Goal: Connect with others: Connect with other users

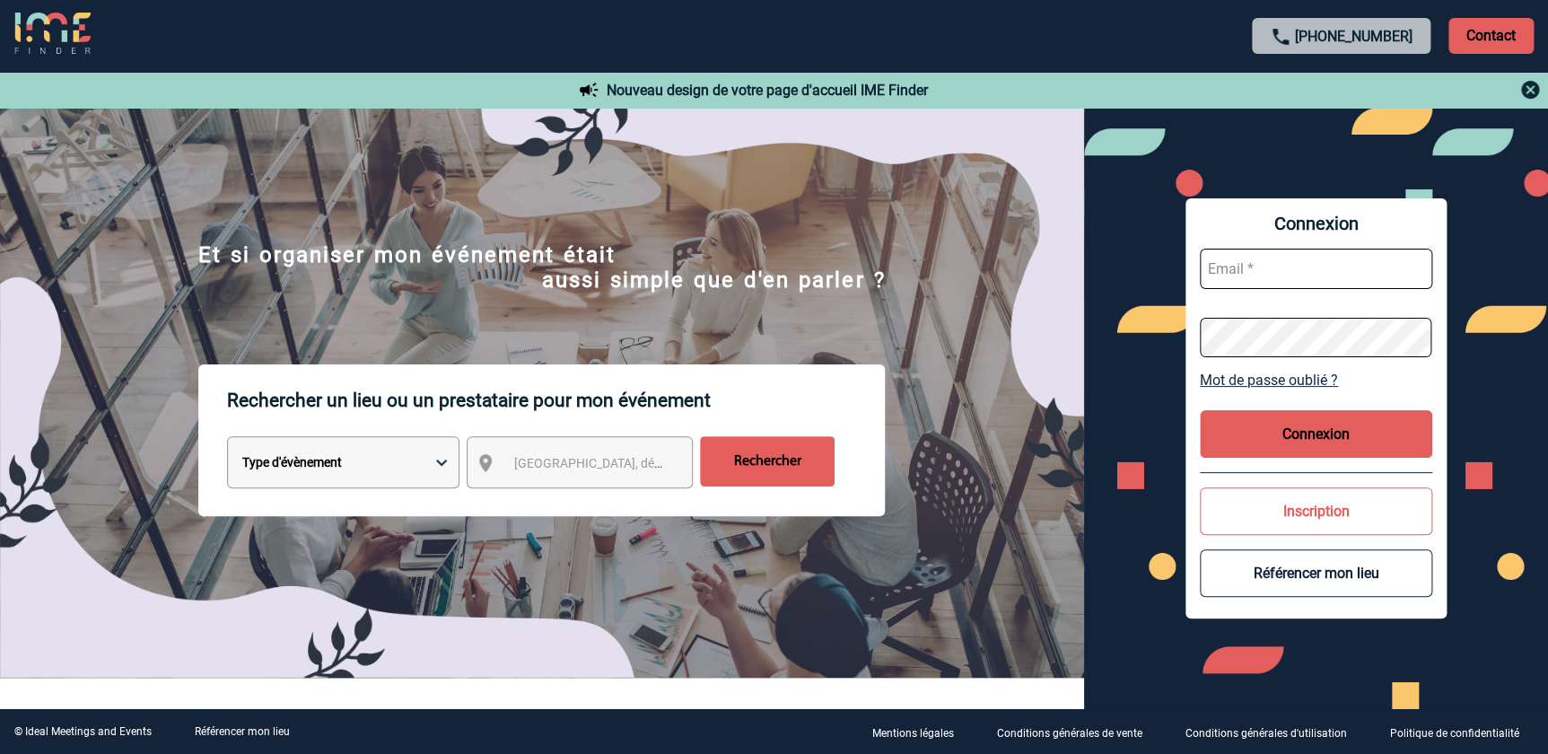
type input "florence.mathieu@abeille-assurances.fr"
click at [1333, 432] on button "Connexion" at bounding box center [1316, 434] width 232 height 48
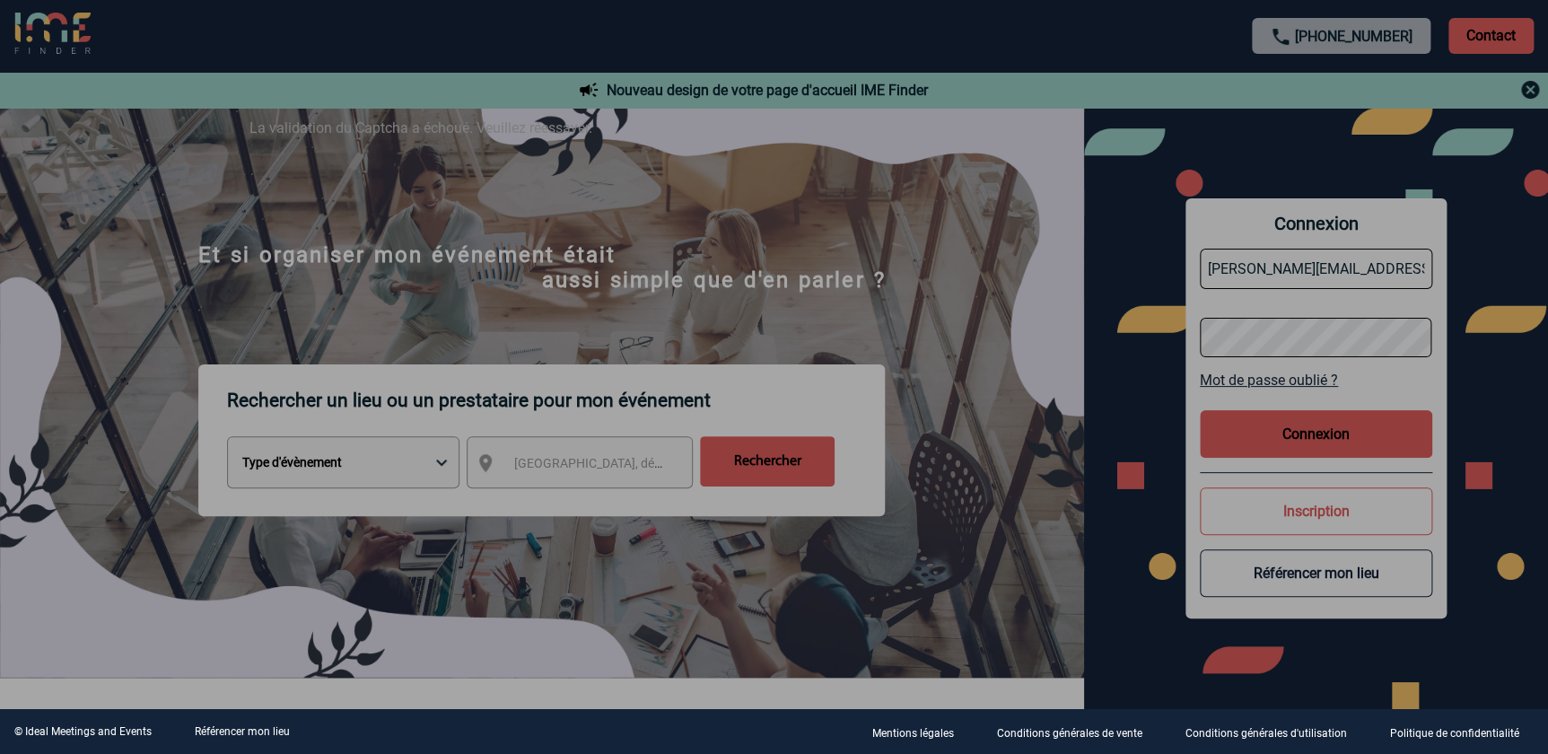
click at [1315, 433] on div at bounding box center [774, 377] width 1548 height 754
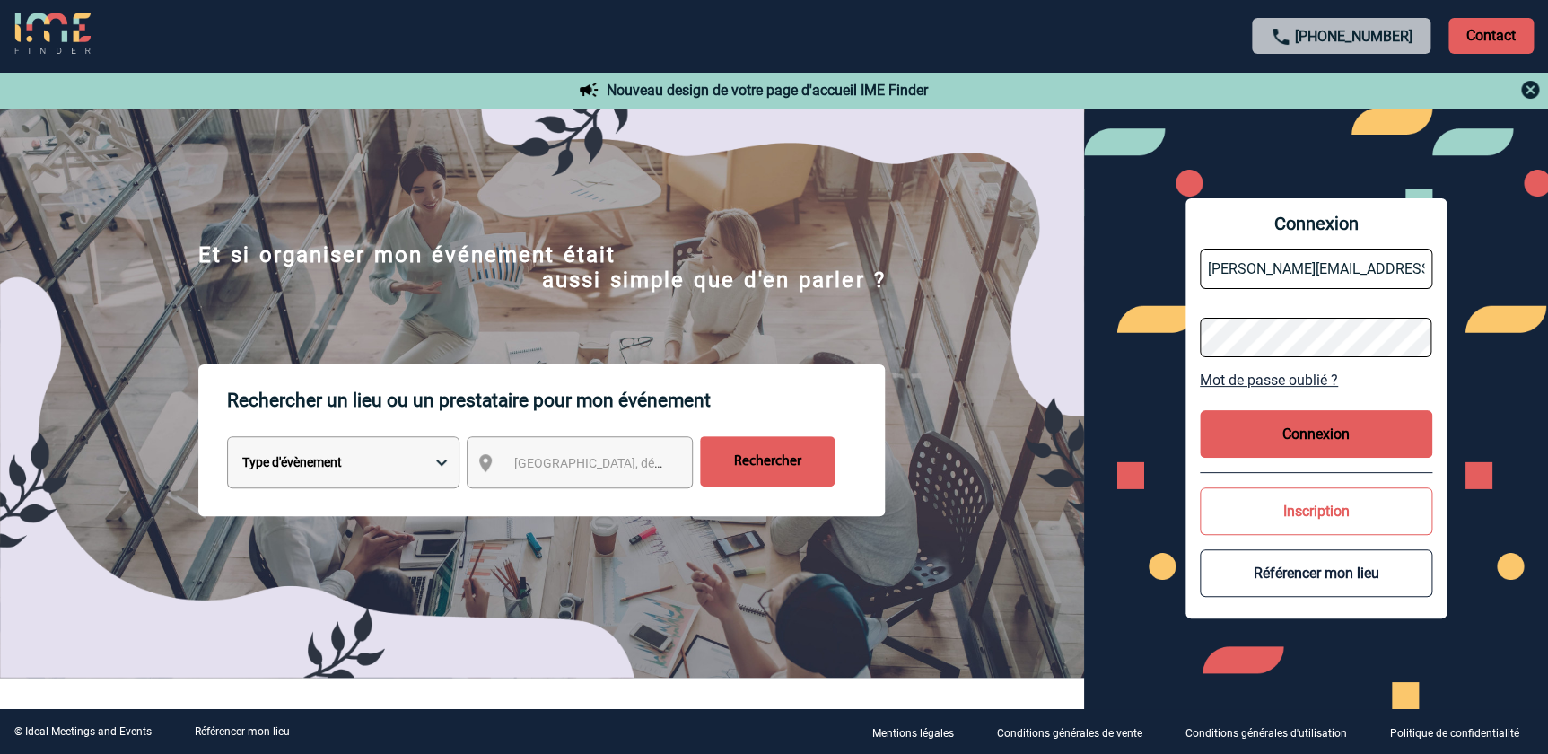
drag, startPoint x: 1332, startPoint y: 430, endPoint x: 1324, endPoint y: 428, distance: 9.2
click at [1328, 429] on button "Connexion" at bounding box center [1316, 434] width 232 height 48
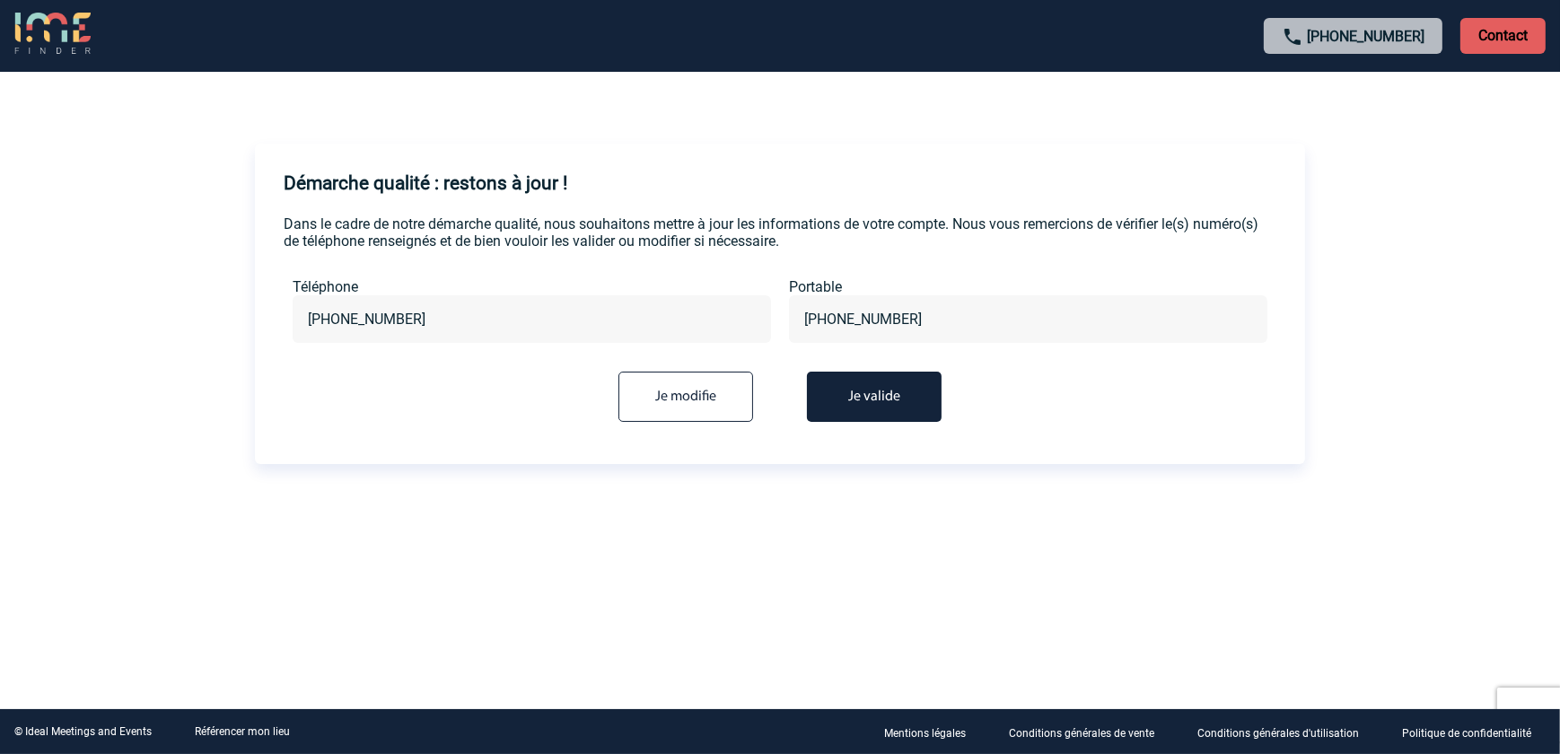
click at [878, 402] on button "Je valide" at bounding box center [874, 396] width 135 height 50
click at [870, 394] on button "Je valide" at bounding box center [874, 396] width 135 height 50
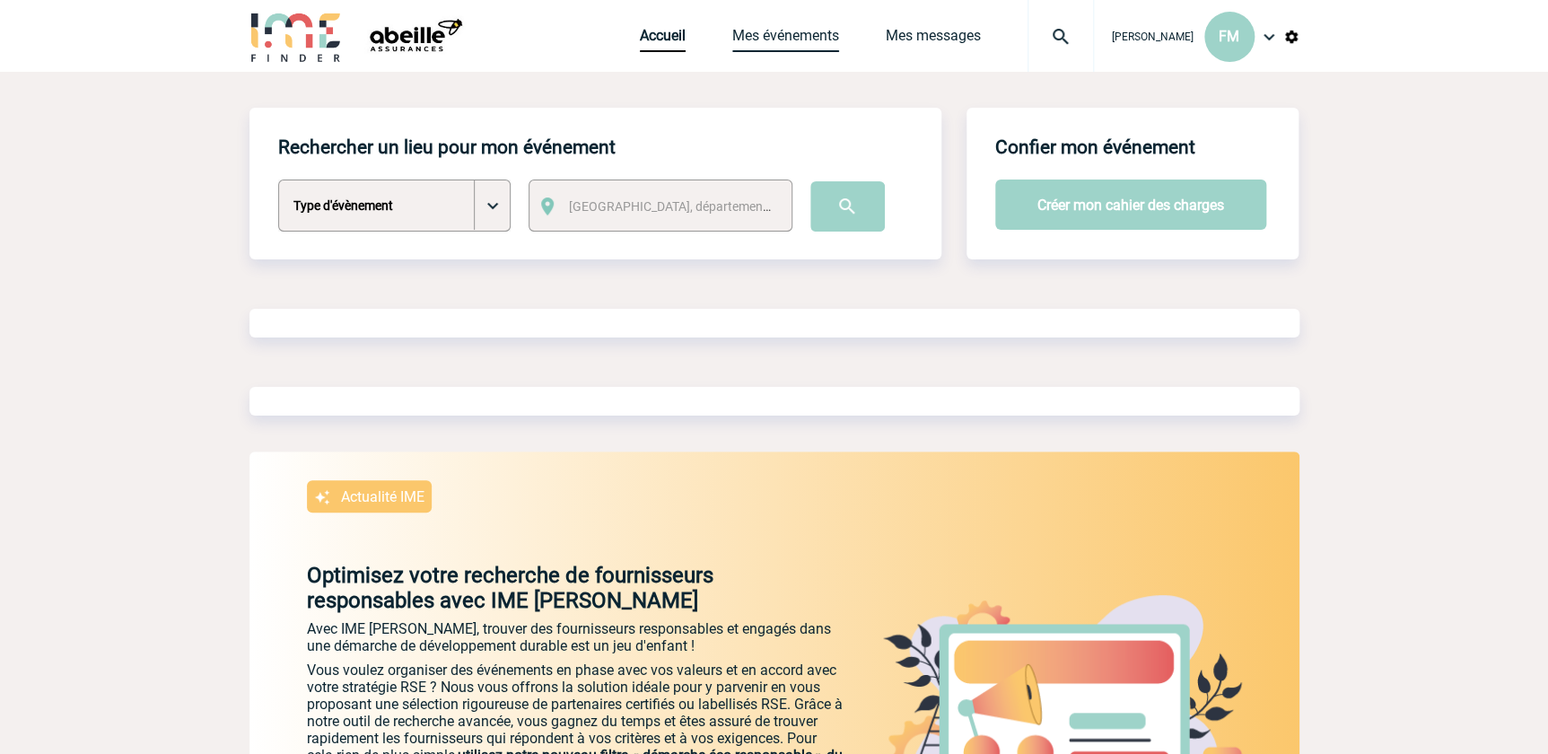
click at [771, 33] on link "Mes événements" at bounding box center [785, 39] width 107 height 25
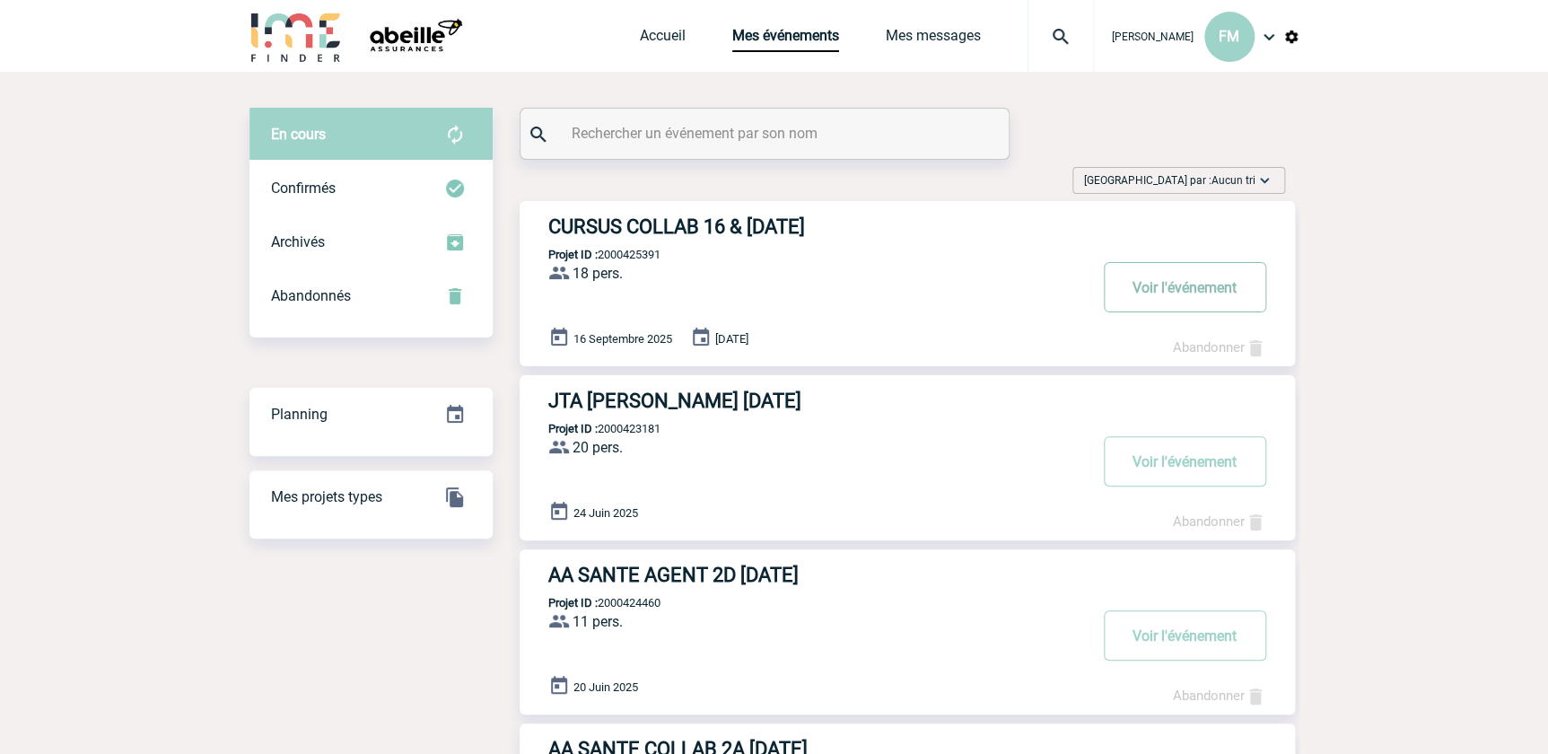
click at [1183, 282] on button "Voir l'événement" at bounding box center [1185, 287] width 162 height 50
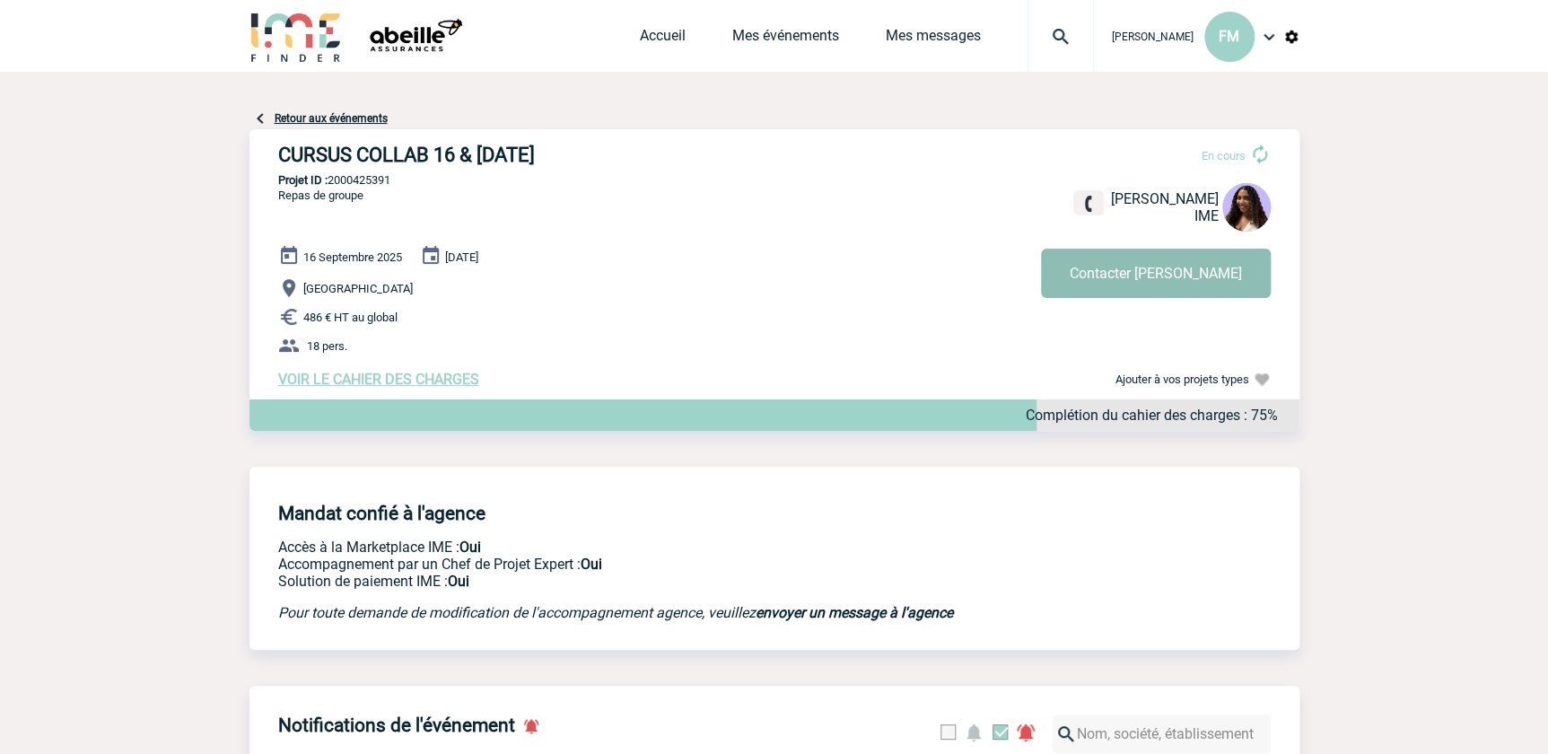
click at [1165, 275] on button "Contacter [PERSON_NAME]" at bounding box center [1156, 273] width 230 height 49
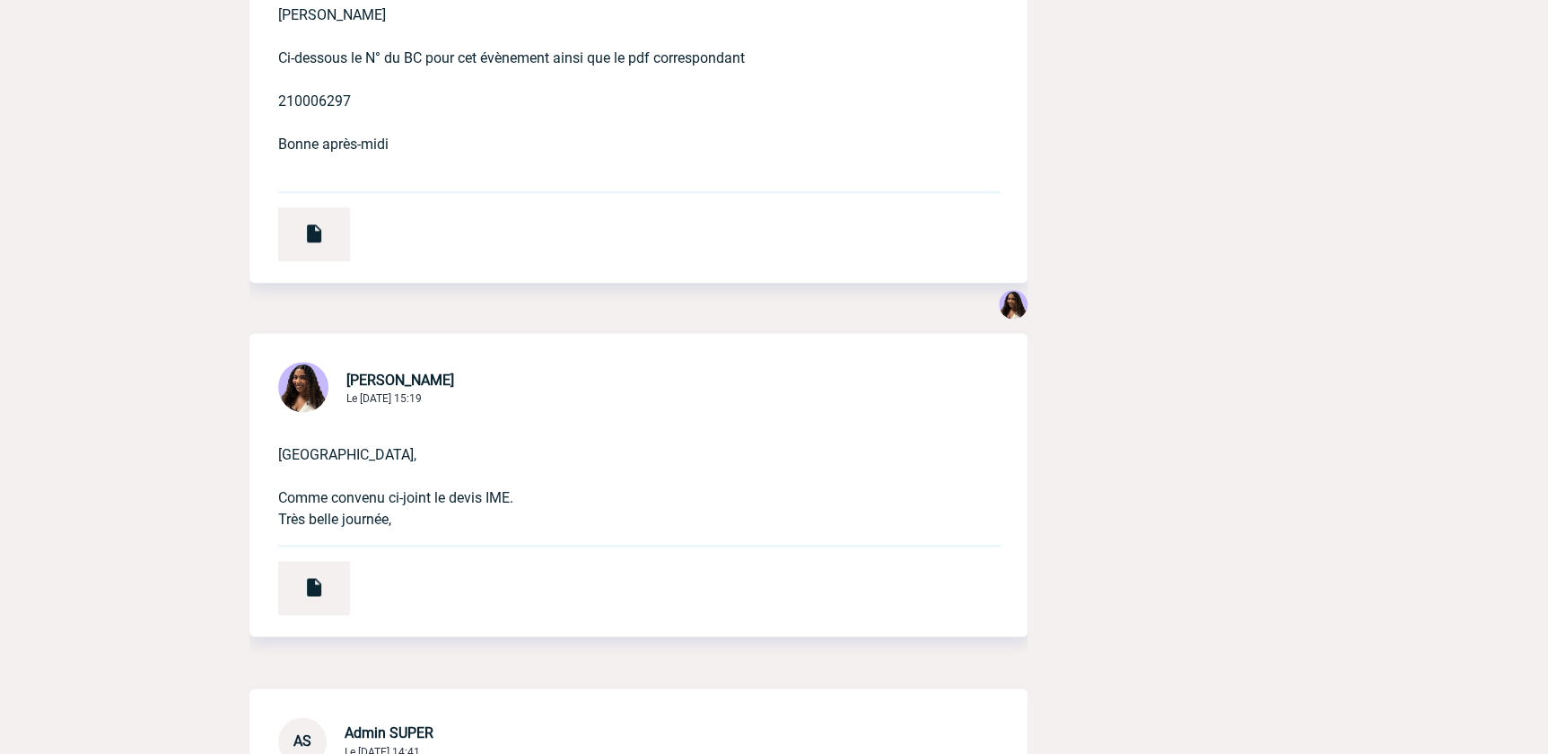
scroll to position [978, 0]
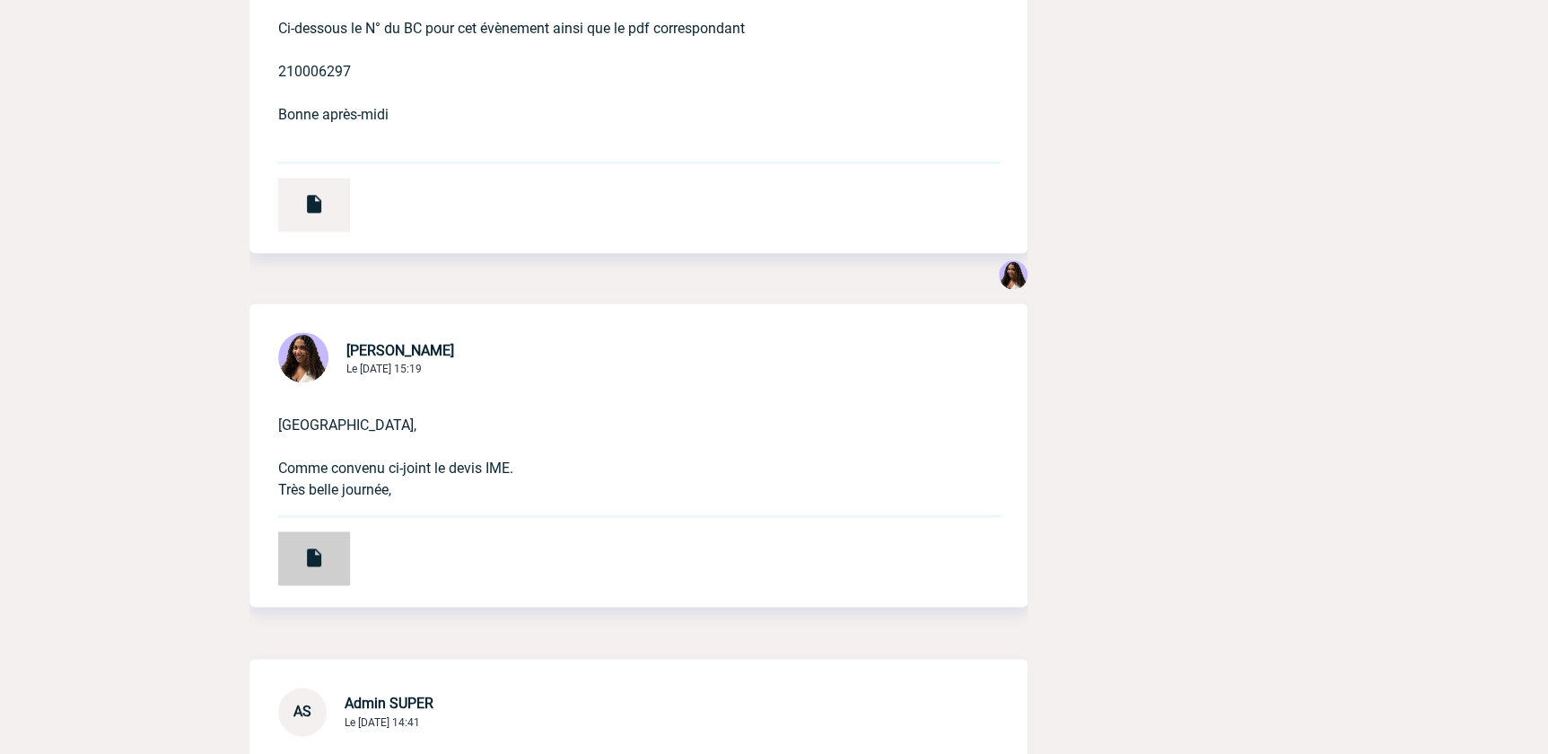
click at [312, 546] on img at bounding box center [314, 557] width 22 height 22
